Goal: Information Seeking & Learning: Check status

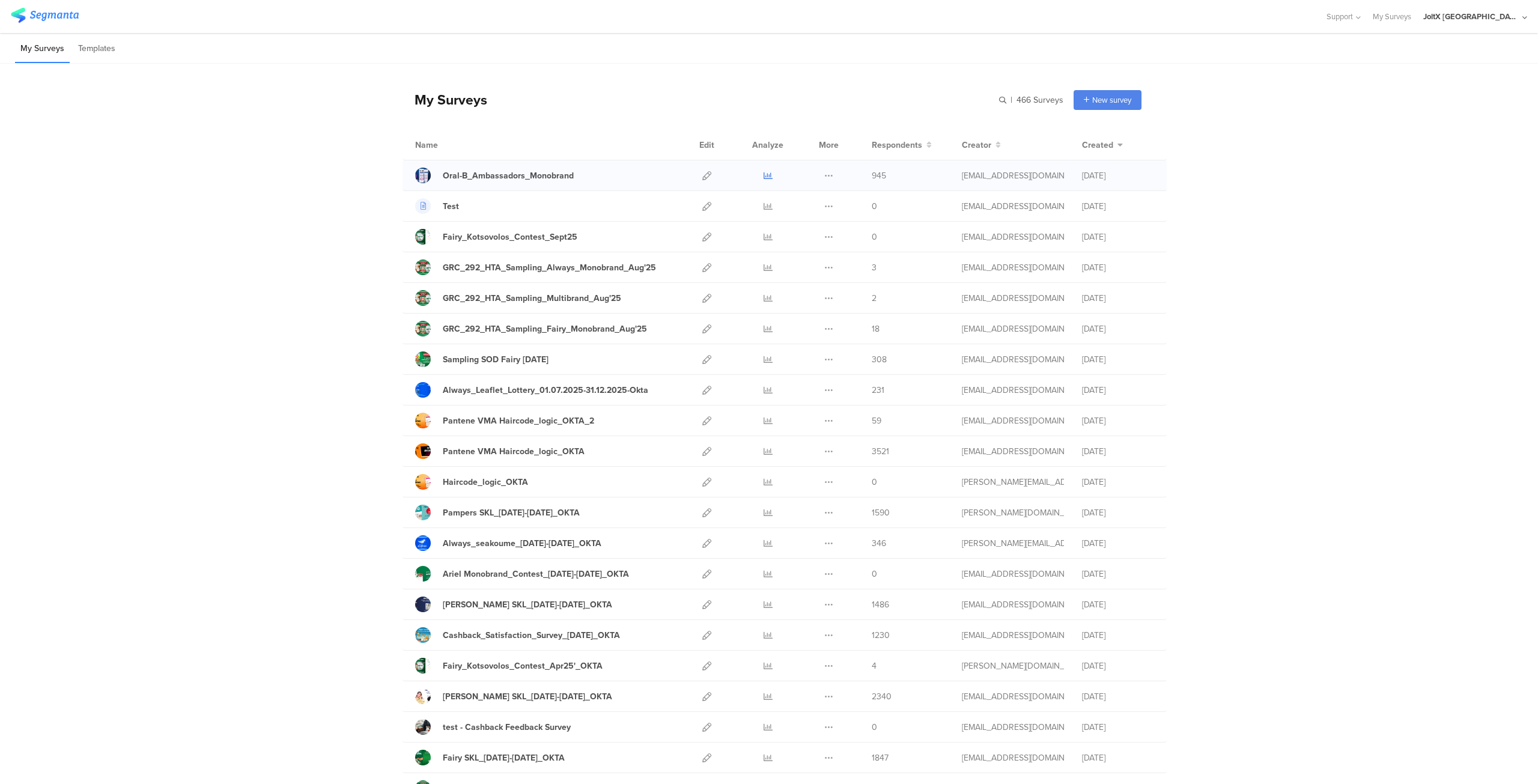
click at [764, 176] on icon at bounding box center [768, 176] width 9 height 9
